Goal: Task Accomplishment & Management: Use online tool/utility

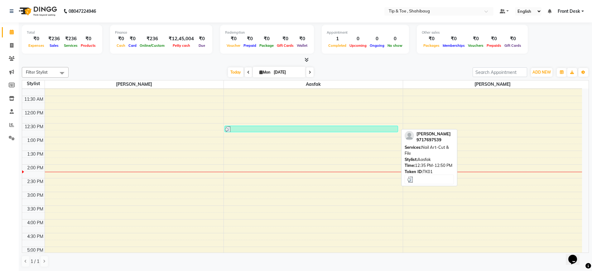
click at [287, 130] on div at bounding box center [311, 129] width 172 height 6
select select "3"
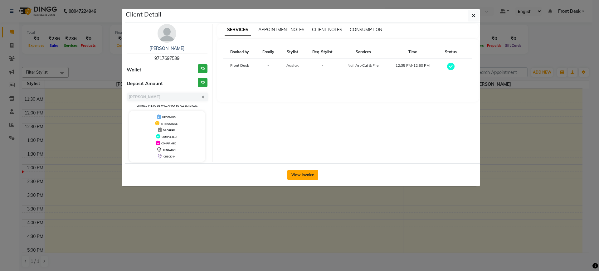
click at [311, 173] on button "View Invoice" at bounding box center [302, 175] width 31 height 10
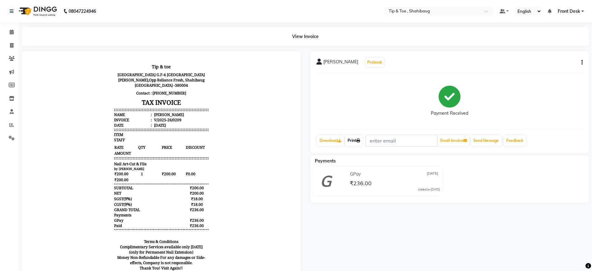
click at [359, 140] on icon at bounding box center [358, 141] width 4 height 4
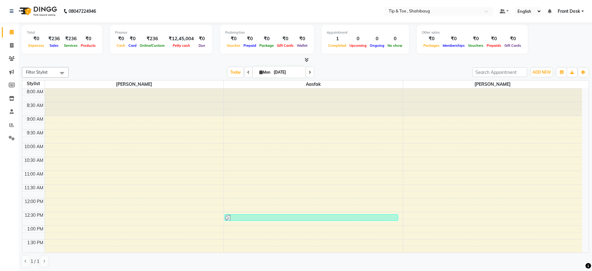
click at [266, 71] on span "Mon" at bounding box center [265, 72] width 14 height 5
select select "9"
select select "2025"
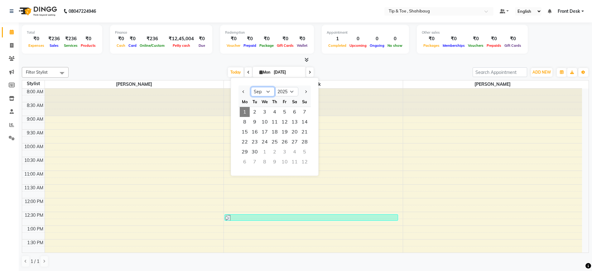
click at [268, 90] on select "Jan Feb Mar Apr May Jun [DATE] Aug Sep Oct Nov Dec" at bounding box center [263, 91] width 24 height 9
select select "8"
click at [251, 87] on select "Jan Feb Mar Apr May Jun [DATE] Aug Sep Oct Nov Dec" at bounding box center [263, 91] width 24 height 9
click at [266, 127] on span "13" at bounding box center [265, 132] width 10 height 10
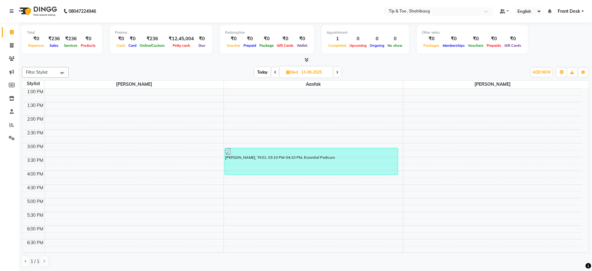
scroll to position [138, 0]
click at [338, 70] on icon at bounding box center [337, 72] width 2 height 4
type input "[DATE]"
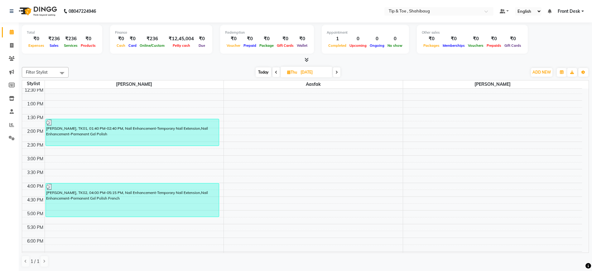
scroll to position [144, 0]
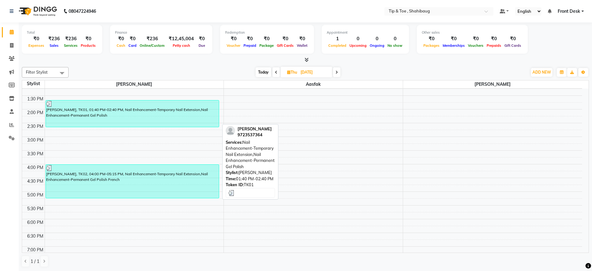
click at [125, 112] on div "[PERSON_NAME], TK01, 01:40 PM-02:40 PM, Nail Enhancement-Temporary Nail Extensi…" at bounding box center [132, 113] width 173 height 27
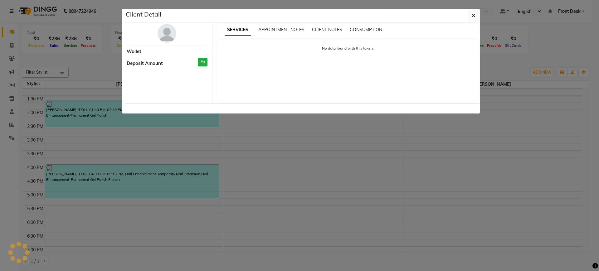
select select "3"
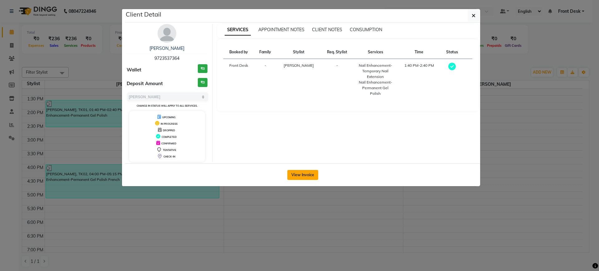
click at [315, 179] on button "View Invoice" at bounding box center [302, 175] width 31 height 10
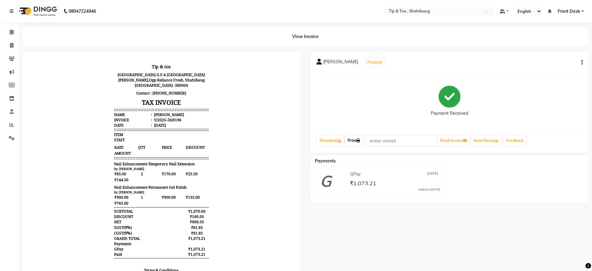
click at [354, 142] on link "Print" at bounding box center [353, 140] width 17 height 11
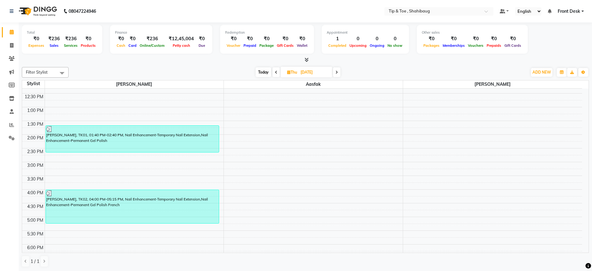
scroll to position [130, 0]
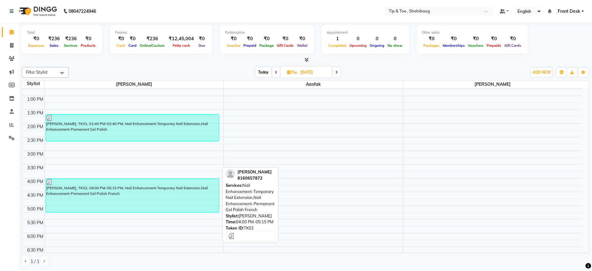
click at [114, 183] on div at bounding box center [132, 182] width 172 height 6
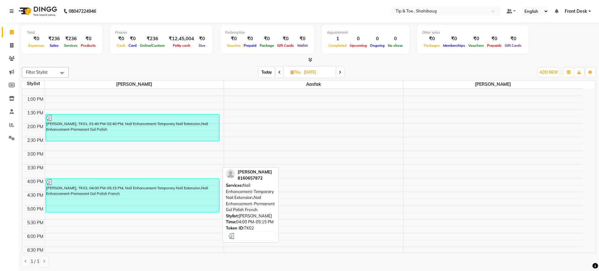
select select "3"
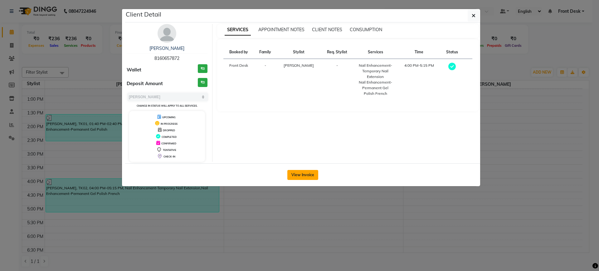
click at [298, 175] on button "View Invoice" at bounding box center [302, 175] width 31 height 10
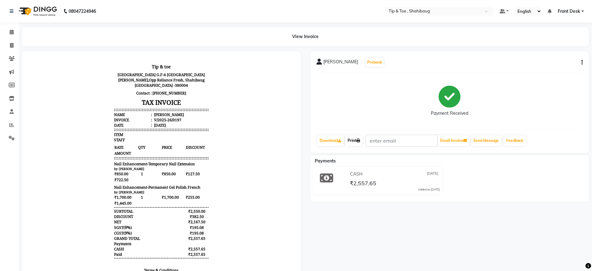
click at [347, 142] on link "Print" at bounding box center [353, 140] width 17 height 11
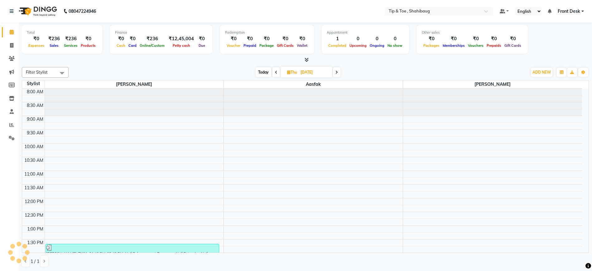
scroll to position [165, 0]
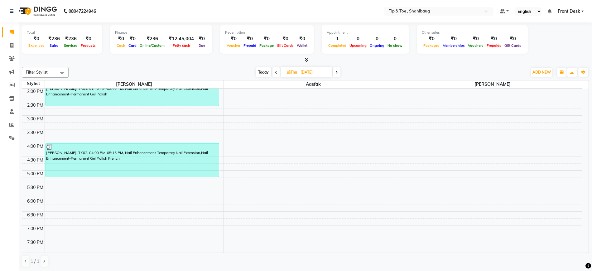
click at [336, 73] on span at bounding box center [336, 72] width 7 height 10
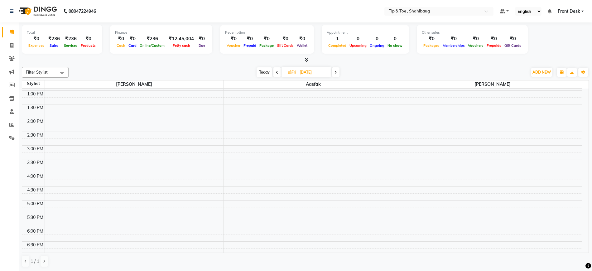
scroll to position [0, 0]
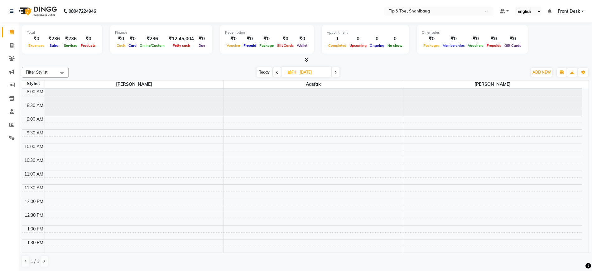
click at [338, 72] on span at bounding box center [335, 72] width 7 height 10
click at [338, 71] on span at bounding box center [336, 72] width 7 height 10
type input "[DATE]"
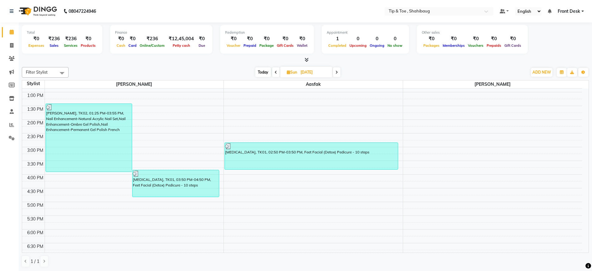
scroll to position [133, 0]
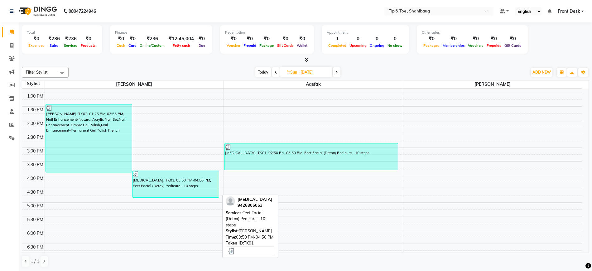
click at [186, 188] on div "[MEDICAL_DATA], TK01, 03:50 PM-04:50 PM, Feet Facial (Detox) Pedicure - 10 steps" at bounding box center [176, 184] width 86 height 27
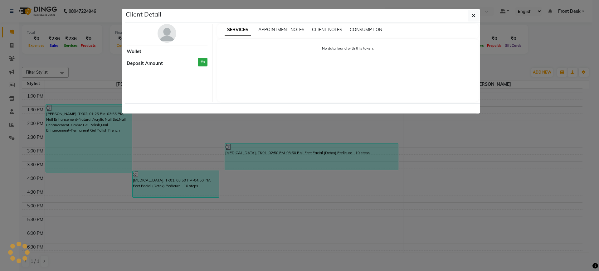
select select "3"
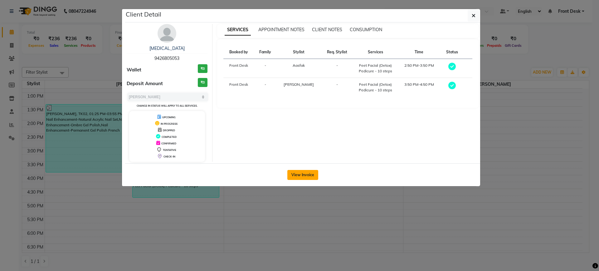
click at [299, 172] on button "View Invoice" at bounding box center [302, 175] width 31 height 10
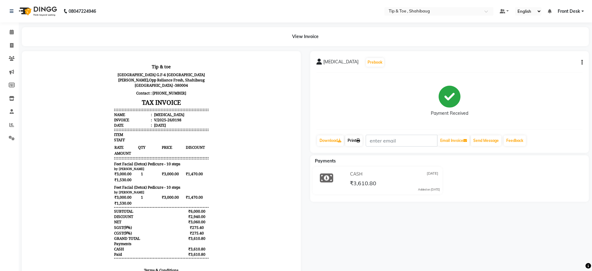
click at [353, 137] on link "Print" at bounding box center [353, 140] width 17 height 11
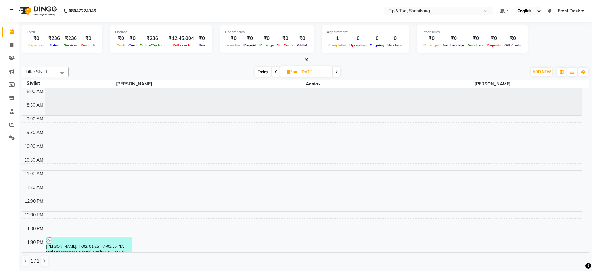
scroll to position [192, 0]
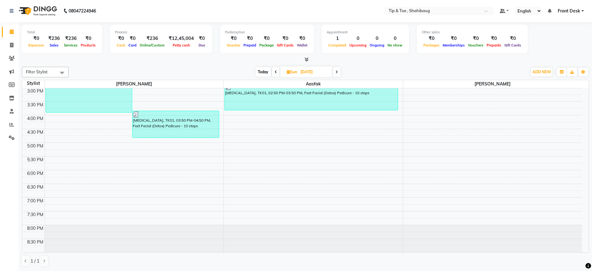
click at [336, 73] on icon at bounding box center [337, 72] width 2 height 4
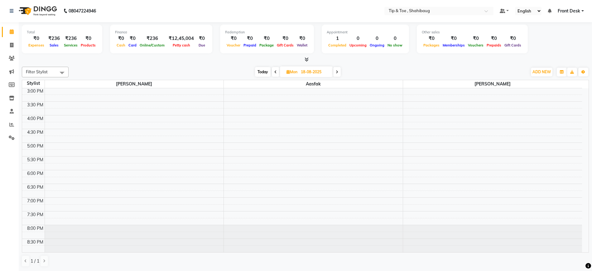
scroll to position [0, 0]
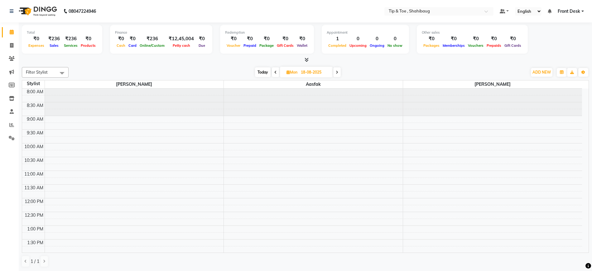
click at [335, 70] on span at bounding box center [336, 72] width 7 height 10
click at [336, 67] on div "Filter Stylist Select All [PERSON_NAME] Aasfak [PERSON_NAME] [DATE] [DATE] Togg…" at bounding box center [305, 72] width 567 height 11
click at [337, 72] on icon at bounding box center [336, 72] width 2 height 4
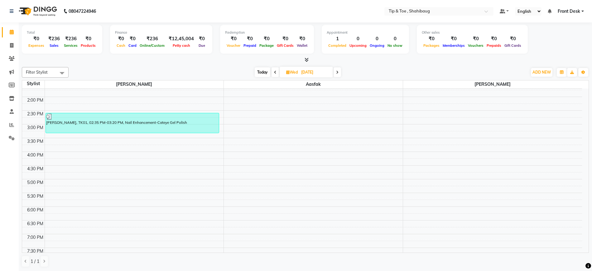
scroll to position [157, 0]
click at [337, 70] on icon at bounding box center [337, 72] width 2 height 4
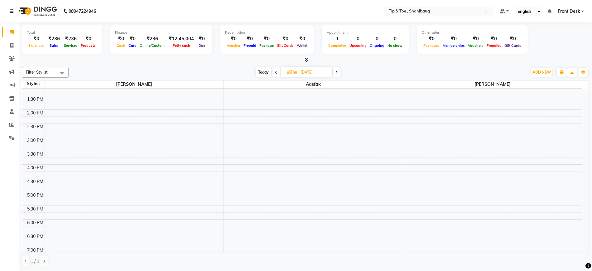
scroll to position [192, 0]
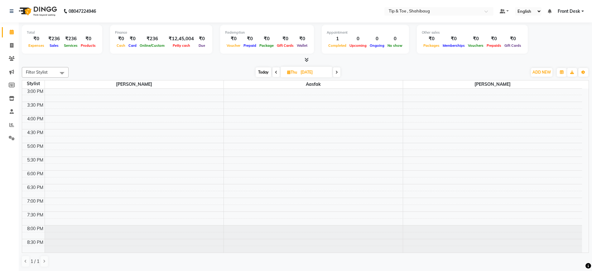
click at [336, 70] on span at bounding box center [336, 72] width 7 height 10
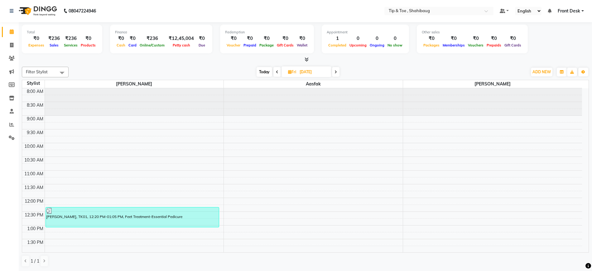
click at [336, 66] on div "Filter Stylist Select All [PERSON_NAME] Aasfak [PERSON_NAME] [DATE] [DATE] Togg…" at bounding box center [305, 166] width 567 height 205
click at [334, 67] on span at bounding box center [335, 72] width 7 height 10
type input "[DATE]"
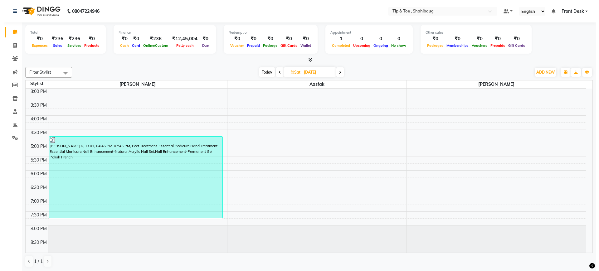
scroll to position [0, 0]
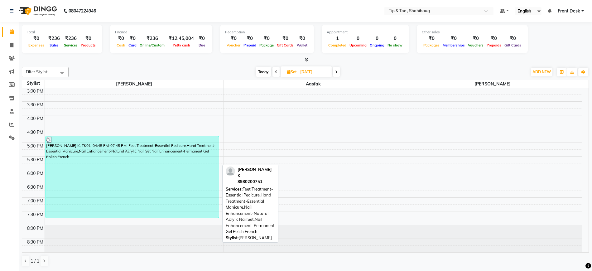
click at [182, 192] on div "[PERSON_NAME] K, TK01, 04:45 PM-07:45 PM, Feet Treatment-Essential Pedicure,Han…" at bounding box center [132, 176] width 173 height 81
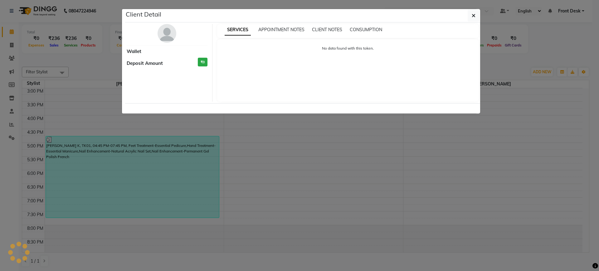
select select "3"
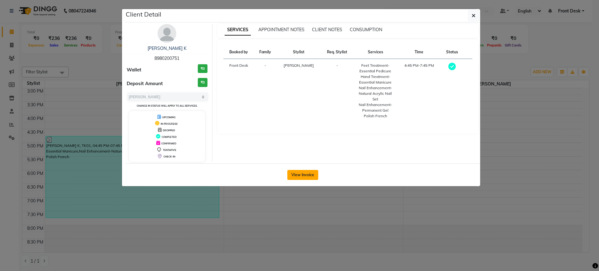
click at [294, 173] on button "View Invoice" at bounding box center [302, 175] width 31 height 10
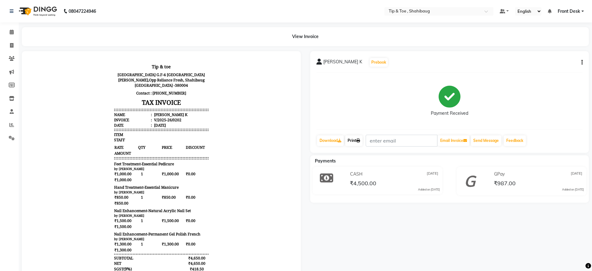
click at [358, 139] on link "Print" at bounding box center [353, 140] width 17 height 11
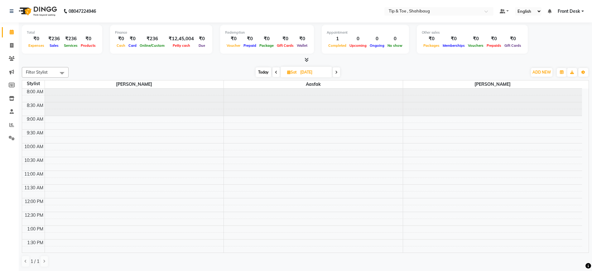
click at [334, 70] on span at bounding box center [336, 72] width 7 height 10
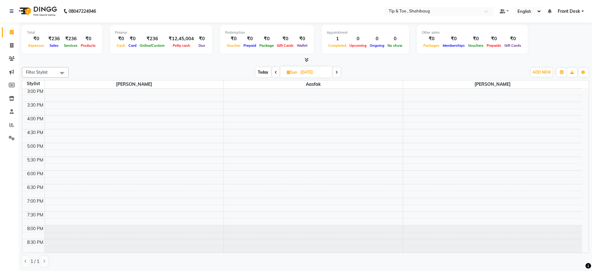
click at [337, 69] on span at bounding box center [336, 72] width 7 height 10
type input "[DATE]"
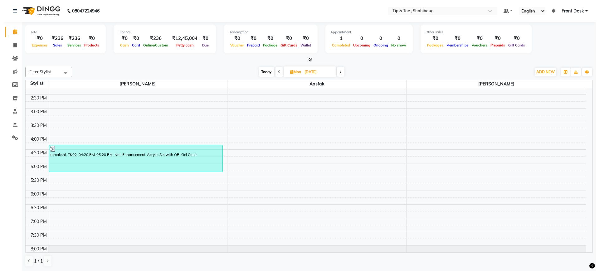
scroll to position [192, 0]
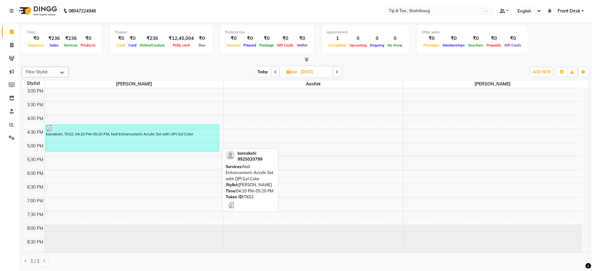
click at [97, 140] on div "kamakshi, TK02, 04:20 PM-05:20 PM, Nail Enhancement-Acrylic Set with OPI Gel Co…" at bounding box center [132, 138] width 173 height 27
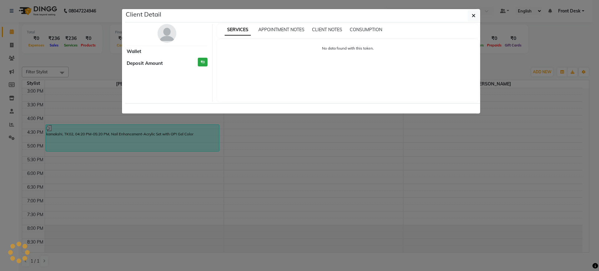
select select "3"
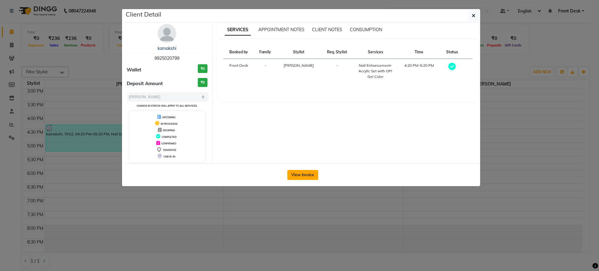
click at [306, 175] on button "View Invoice" at bounding box center [302, 175] width 31 height 10
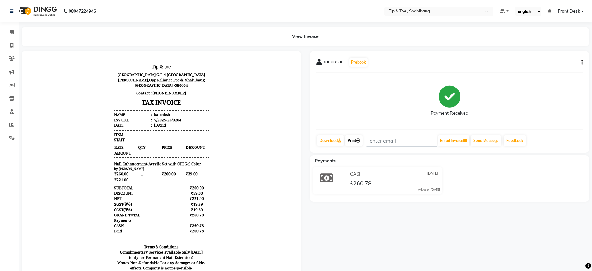
click at [356, 135] on link "Print" at bounding box center [353, 140] width 17 height 11
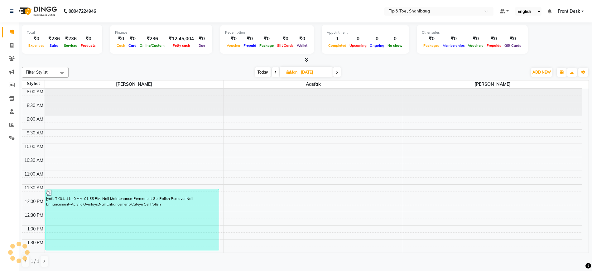
scroll to position [165, 0]
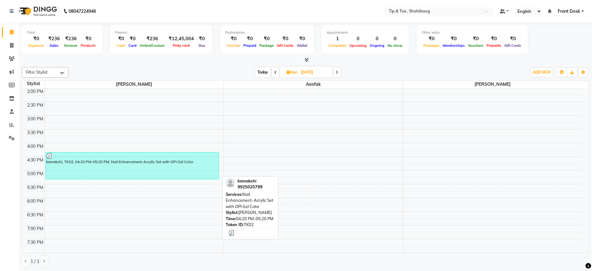
click at [176, 160] on div "kamakshi, TK02, 04:20 PM-05:20 PM, Nail Enhancement-Acrylic Set with OPI Gel Co…" at bounding box center [132, 165] width 173 height 27
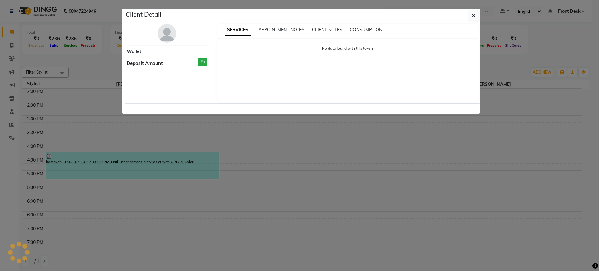
select select "3"
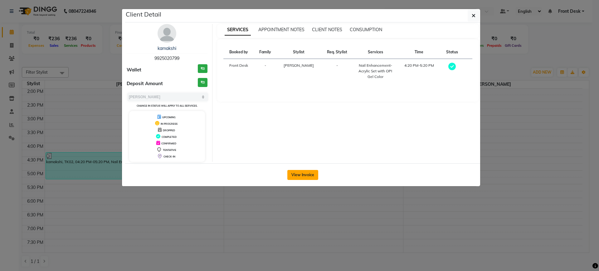
click at [304, 178] on button "View Invoice" at bounding box center [302, 175] width 31 height 10
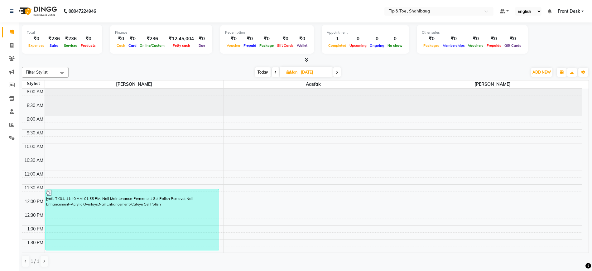
click at [338, 70] on icon at bounding box center [337, 72] width 2 height 4
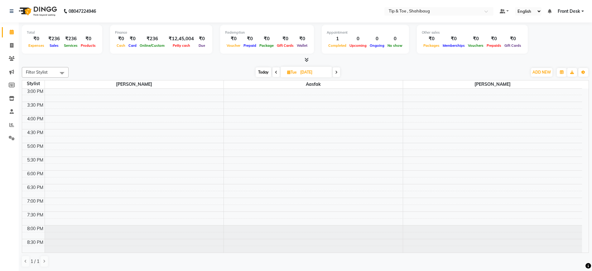
scroll to position [0, 0]
click at [338, 71] on span at bounding box center [336, 72] width 7 height 10
type input "[DATE]"
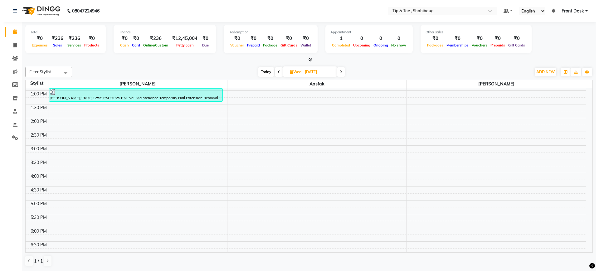
scroll to position [133, 0]
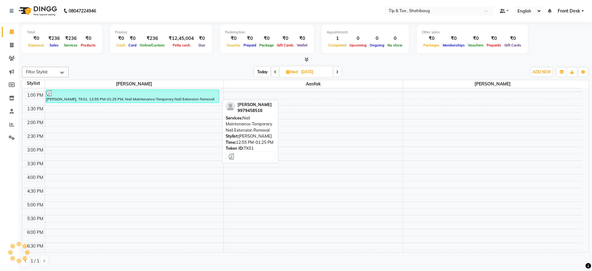
click at [199, 96] on div at bounding box center [132, 93] width 172 height 6
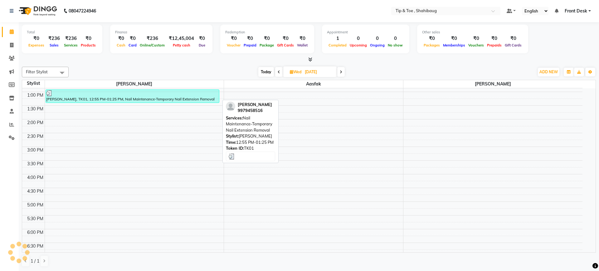
select select "3"
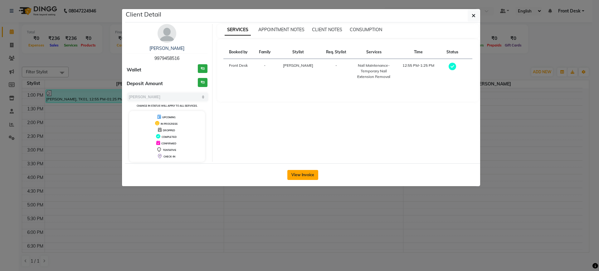
click at [297, 178] on button "View Invoice" at bounding box center [302, 175] width 31 height 10
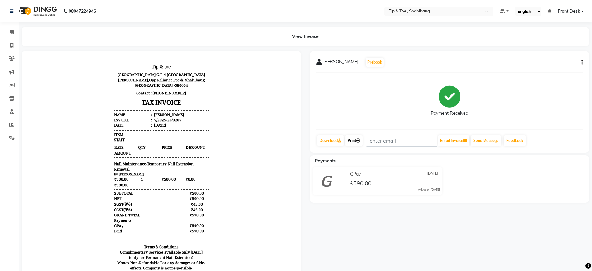
click at [356, 140] on link "Print" at bounding box center [353, 140] width 17 height 11
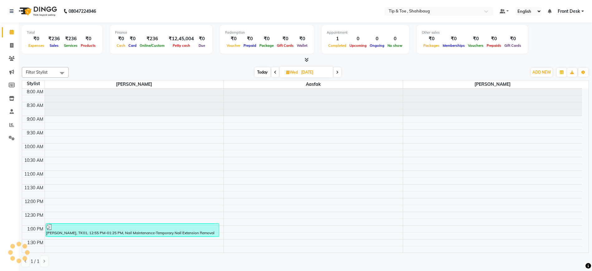
scroll to position [0, 0]
click at [334, 72] on div "[DATE] [DATE]" at bounding box center [298, 71] width 88 height 9
click at [336, 72] on icon at bounding box center [337, 72] width 2 height 4
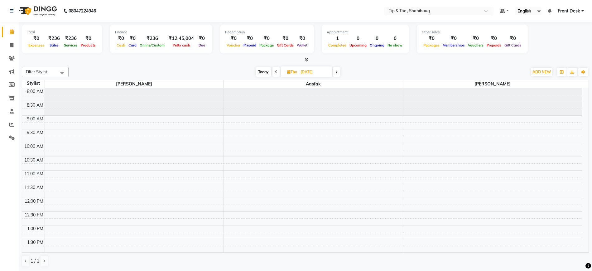
scroll to position [0, 0]
click at [336, 68] on span at bounding box center [336, 72] width 7 height 10
click at [334, 74] on span at bounding box center [335, 72] width 7 height 10
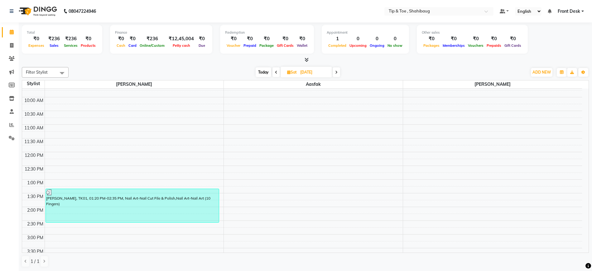
scroll to position [46, 0]
click at [336, 70] on icon at bounding box center [336, 72] width 2 height 4
type input "[DATE]"
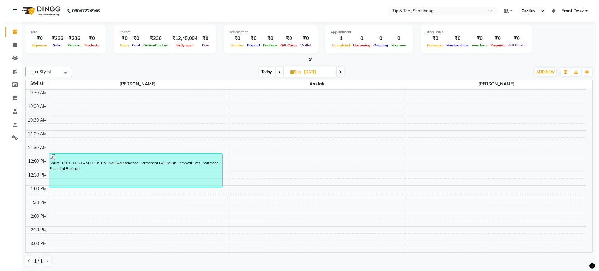
scroll to position [42, 0]
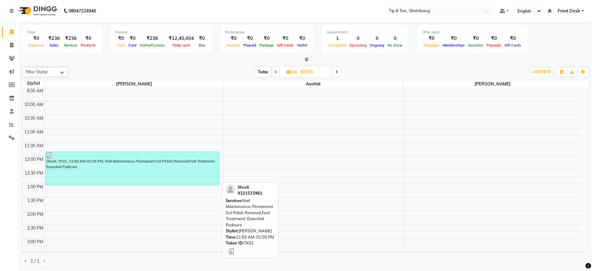
click at [185, 175] on div "Shruti, TK01, 11:50 AM-01:05 PM, Nail Maintenance-Permanent Gel Polish Removal,…" at bounding box center [132, 168] width 173 height 33
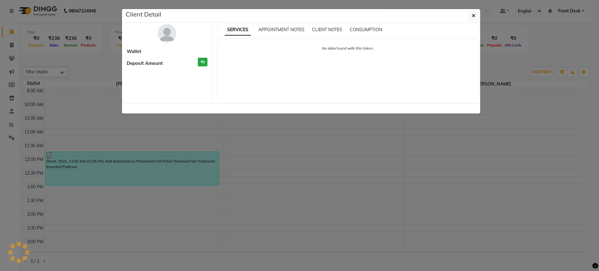
select select "3"
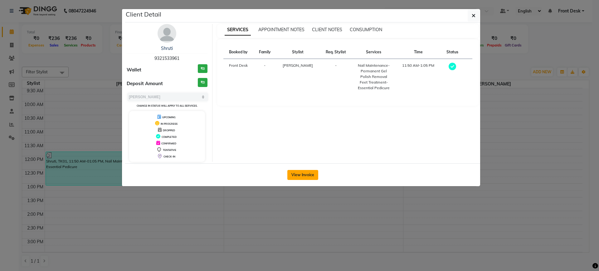
click at [297, 176] on button "View Invoice" at bounding box center [302, 175] width 31 height 10
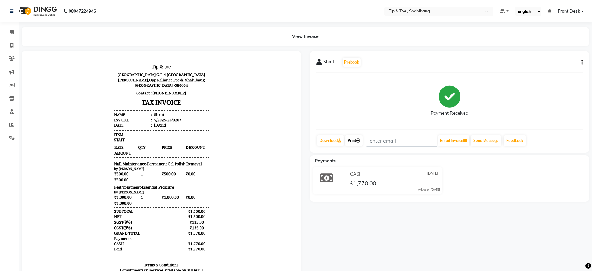
click at [354, 143] on link "Print" at bounding box center [353, 140] width 17 height 11
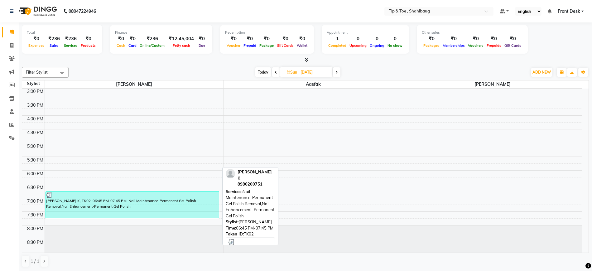
click at [162, 196] on div at bounding box center [132, 195] width 172 height 6
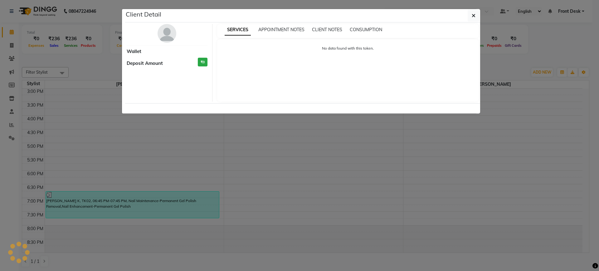
select select "3"
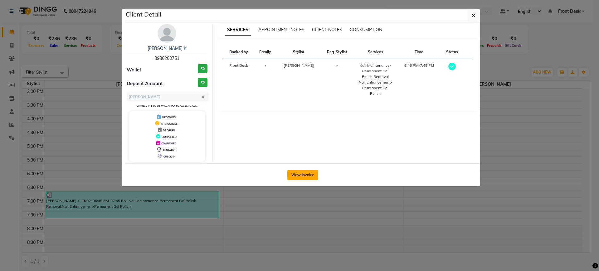
click at [293, 176] on button "View Invoice" at bounding box center [302, 175] width 31 height 10
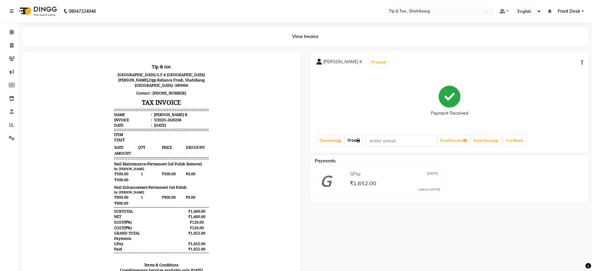
click at [351, 143] on link "Print" at bounding box center [353, 140] width 17 height 11
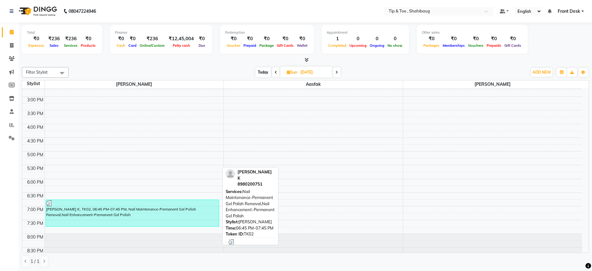
scroll to position [192, 0]
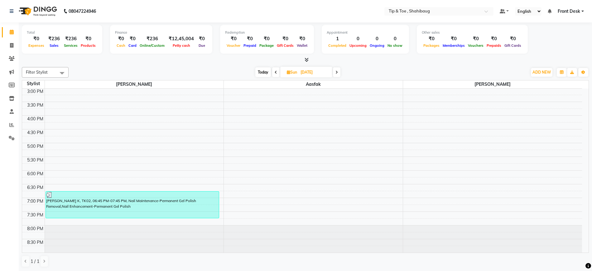
click at [335, 70] on span at bounding box center [336, 72] width 7 height 10
type input "[DATE]"
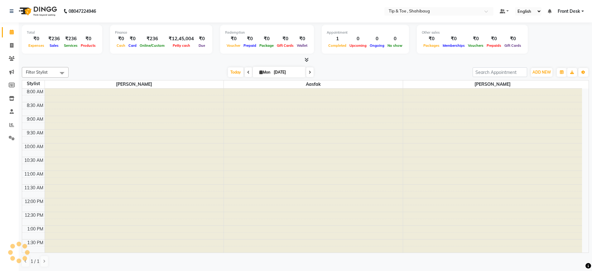
scroll to position [165, 0]
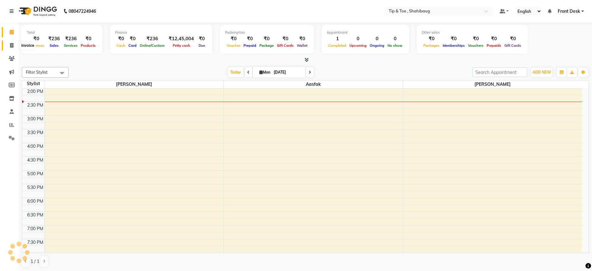
click at [12, 43] on icon at bounding box center [11, 45] width 3 height 5
select select "service"
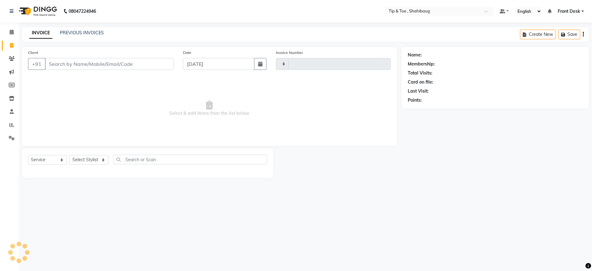
type input "0210"
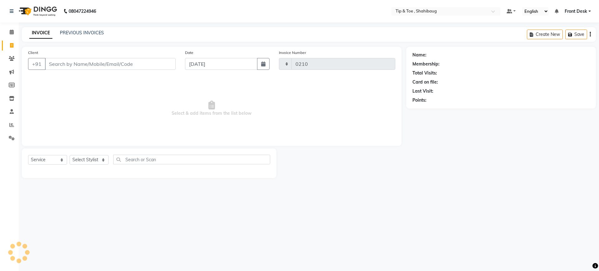
select select "5489"
click at [76, 60] on input "Client" at bounding box center [110, 64] width 131 height 12
click at [265, 63] on icon "button" at bounding box center [263, 63] width 4 height 5
select select "9"
select select "2025"
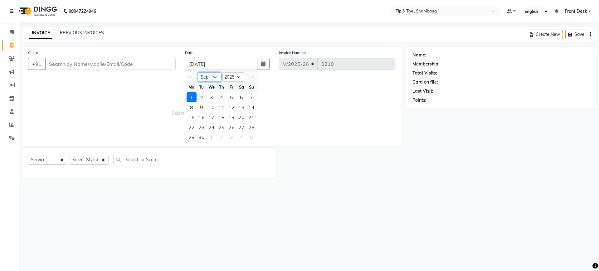
click at [216, 79] on select "Jan Feb Mar Apr May Jun [DATE] Aug Sep Oct Nov Dec" at bounding box center [210, 76] width 24 height 9
select select "8"
click at [198, 72] on select "Jan Feb Mar Apr May Jun [DATE] Aug Sep Oct Nov Dec" at bounding box center [210, 76] width 24 height 9
click at [72, 67] on input "Client" at bounding box center [110, 64] width 131 height 12
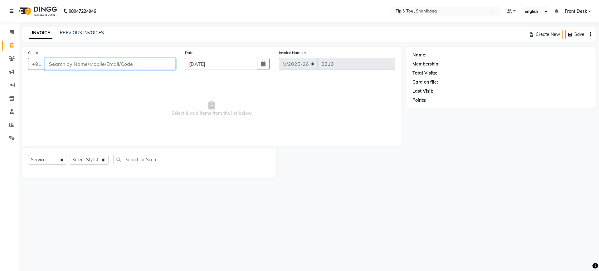
click at [86, 63] on input "Client" at bounding box center [110, 64] width 131 height 12
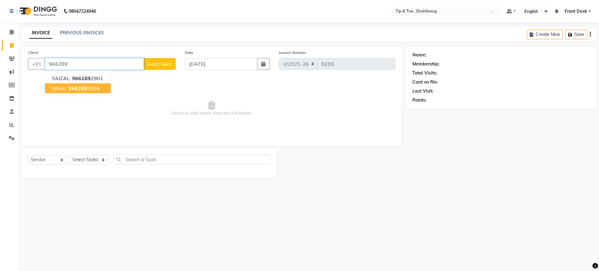
click at [83, 88] on span "966289" at bounding box center [78, 88] width 19 height 6
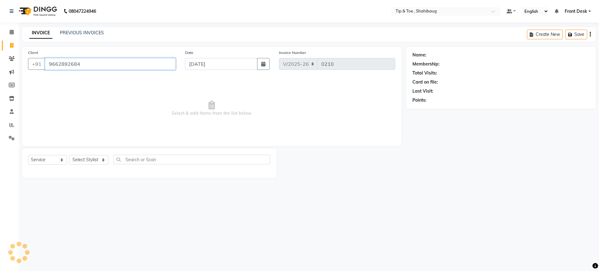
type input "9662892684"
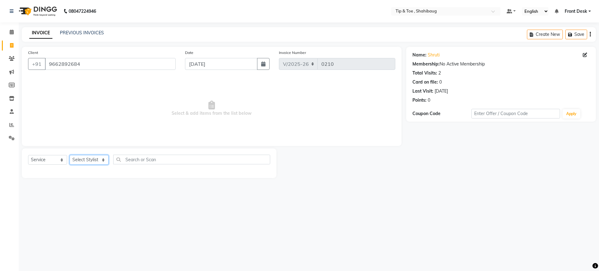
click at [88, 162] on select "Select Stylist Aasfak Front Desk [PERSON_NAME] [PERSON_NAME]" at bounding box center [89, 160] width 39 height 10
select select "37088"
click at [70, 155] on select "Select Stylist Aasfak Front Desk [PERSON_NAME] [PERSON_NAME]" at bounding box center [89, 160] width 39 height 10
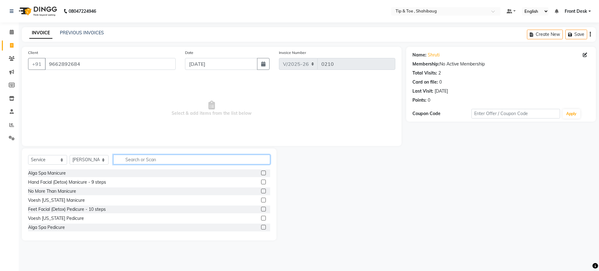
click at [136, 159] on input "text" at bounding box center [191, 160] width 157 height 10
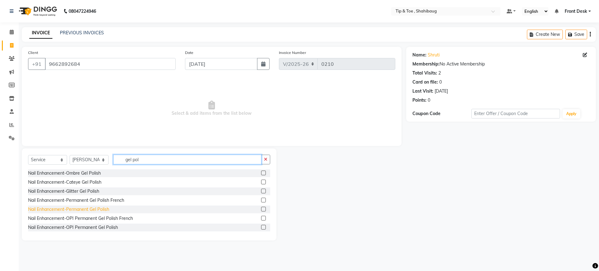
type input "gel pol"
click at [84, 207] on div "Nail Enhancement-Permanent Gel Polish" at bounding box center [68, 209] width 81 height 7
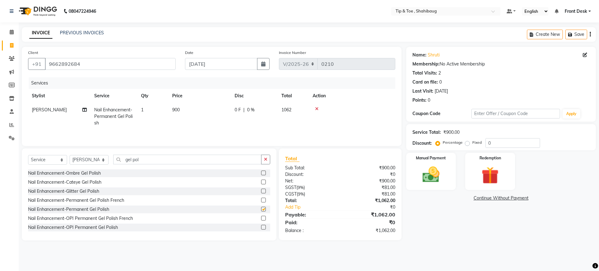
checkbox input "false"
click at [140, 160] on input "gel pol" at bounding box center [187, 160] width 148 height 10
click at [98, 161] on select "Select Stylist Aasfak Front Desk [PERSON_NAME] [PERSON_NAME]" at bounding box center [89, 160] width 39 height 10
select select "38120"
click at [70, 157] on select "Select Stylist Aasfak Front Desk [PERSON_NAME] [PERSON_NAME]" at bounding box center [89, 160] width 39 height 10
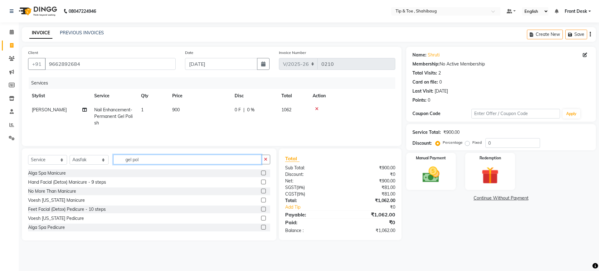
click at [148, 162] on input "gel pol" at bounding box center [187, 160] width 148 height 10
type input "g"
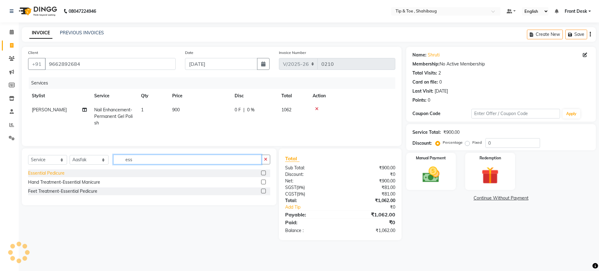
type input "ess"
click at [54, 174] on div "Essential Pedicure" at bounding box center [46, 173] width 36 height 7
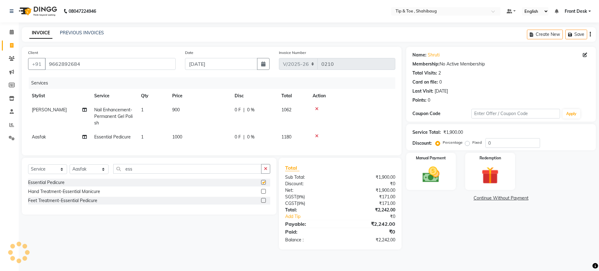
checkbox input "false"
click at [252, 132] on td "0 F | 0 %" at bounding box center [254, 137] width 47 height 14
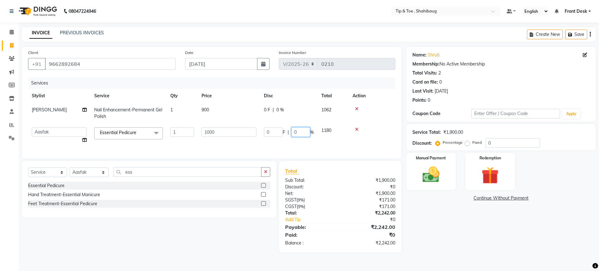
click at [297, 135] on input "0" at bounding box center [300, 132] width 19 height 10
type input "20"
click at [450, 220] on div "Name: Shruti Membership: No Active Membership Total Visits: 2 Card on file: 0 L…" at bounding box center [503, 150] width 194 height 206
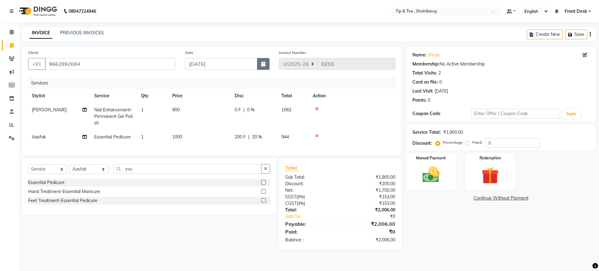
click at [262, 65] on icon "button" at bounding box center [263, 63] width 4 height 5
select select "9"
select select "2025"
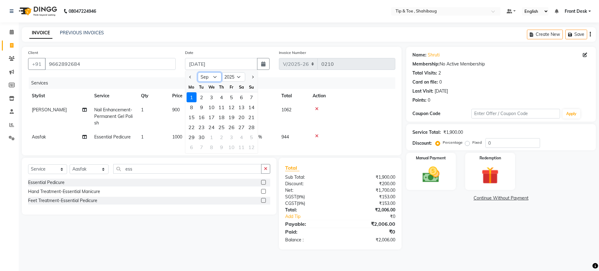
click at [216, 78] on select "Jan Feb Mar Apr May Jun [DATE] Aug Sep Oct Nov Dec" at bounding box center [210, 76] width 24 height 9
select select "8"
click at [198, 72] on select "Jan Feb Mar Apr May Jun [DATE] Aug Sep Oct Nov Dec" at bounding box center [210, 76] width 24 height 9
click at [243, 137] on div "30" at bounding box center [241, 137] width 10 height 10
type input "[DATE]"
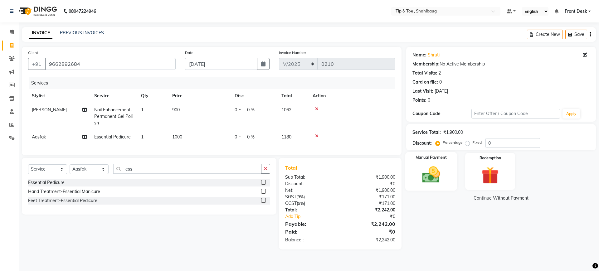
click at [428, 177] on img at bounding box center [430, 174] width 29 height 21
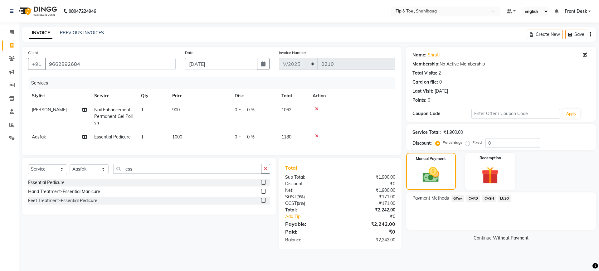
click at [459, 196] on span "GPay" at bounding box center [457, 198] width 13 height 7
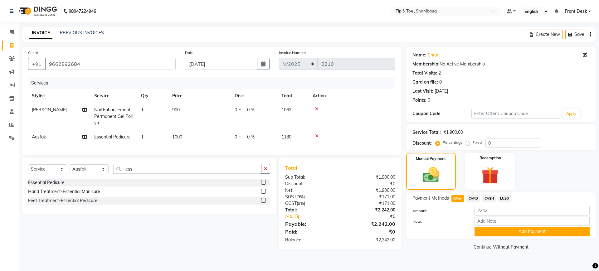
click at [249, 132] on td "0 F | 0 %" at bounding box center [254, 137] width 47 height 14
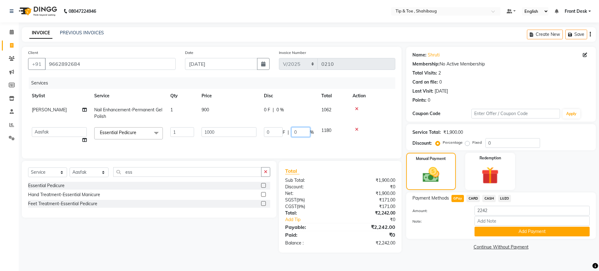
click at [297, 133] on input "0" at bounding box center [300, 132] width 19 height 10
type input "20"
click at [419, 262] on main "INVOICE PREVIOUS INVOICES Create New Save Client [PHONE_NUMBER] Date [DATE] Inv…" at bounding box center [309, 144] width 580 height 235
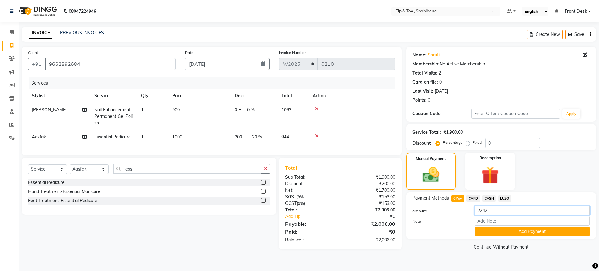
click at [503, 213] on input "2242" at bounding box center [531, 211] width 115 height 10
type input "2"
click at [432, 247] on link "Continue Without Payment" at bounding box center [500, 247] width 187 height 7
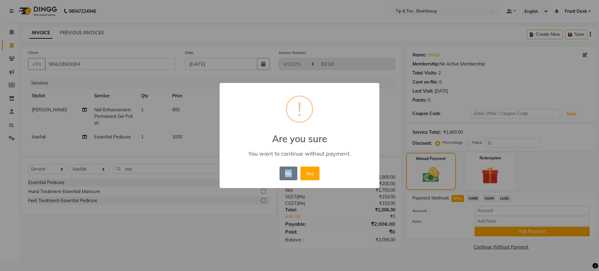
drag, startPoint x: 444, startPoint y: 218, endPoint x: 297, endPoint y: 170, distance: 153.8
click at [297, 170] on div "× ! Are you sure You want to continue without payment. No No Yes" at bounding box center [299, 135] width 599 height 271
click at [283, 172] on button "No" at bounding box center [287, 174] width 17 height 14
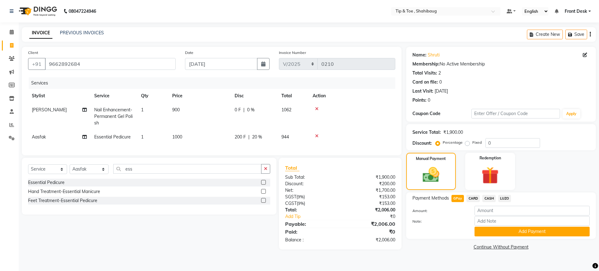
click at [456, 195] on span "GPay" at bounding box center [457, 198] width 13 height 7
type input "2006"
click at [510, 233] on button "Add Payment" at bounding box center [531, 232] width 115 height 10
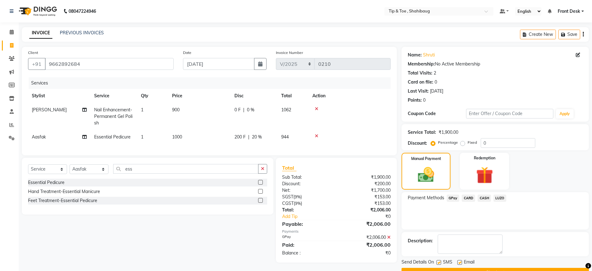
scroll to position [16, 0]
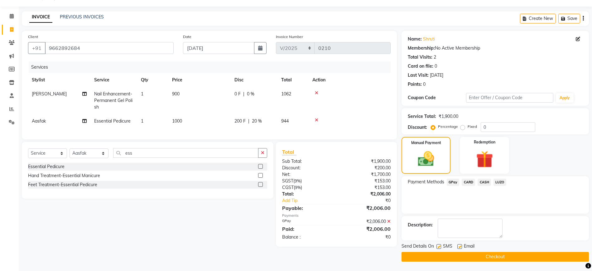
click at [496, 256] on button "Checkout" at bounding box center [495, 257] width 187 height 10
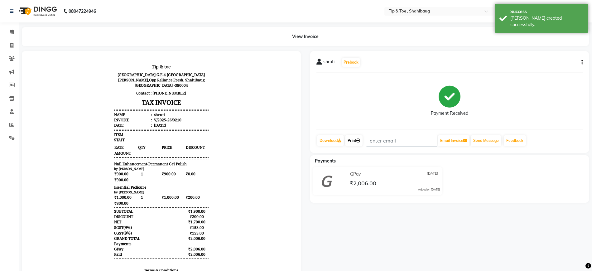
click at [357, 140] on link "Print" at bounding box center [353, 140] width 17 height 11
select select "5489"
select select "service"
